Goal: Navigation & Orientation: Go to known website

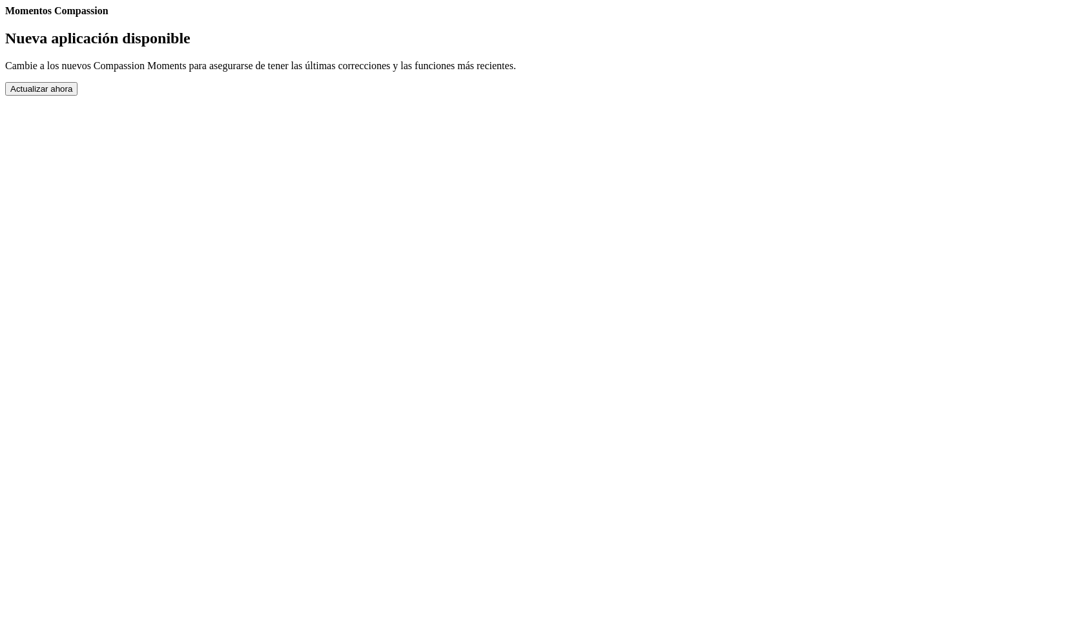
click at [78, 96] on button "Actualizar ahora" at bounding box center [41, 89] width 72 height 14
click at [557, 96] on div "Momentos Compassion Nueva aplicación disponible Cambie a los nuevos Compassion …" at bounding box center [542, 50] width 1075 height 90
click at [78, 96] on button "Actualizar ahora" at bounding box center [41, 89] width 72 height 14
